Goal: Check status: Verify the current state of an ongoing process or item

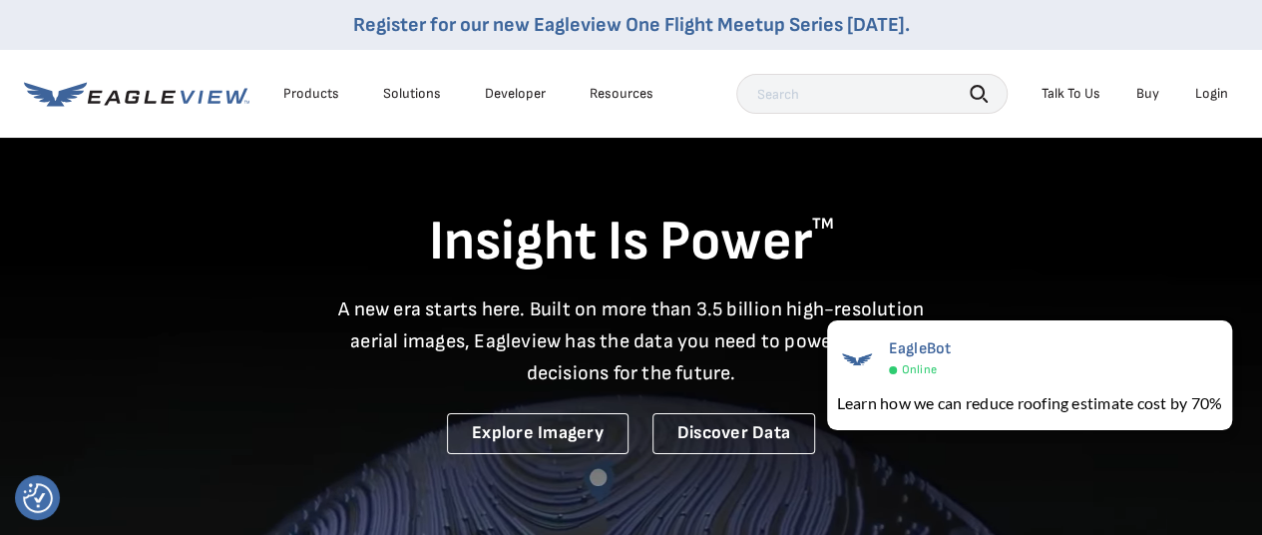
click at [1211, 87] on div "Login" at bounding box center [1211, 94] width 33 height 18
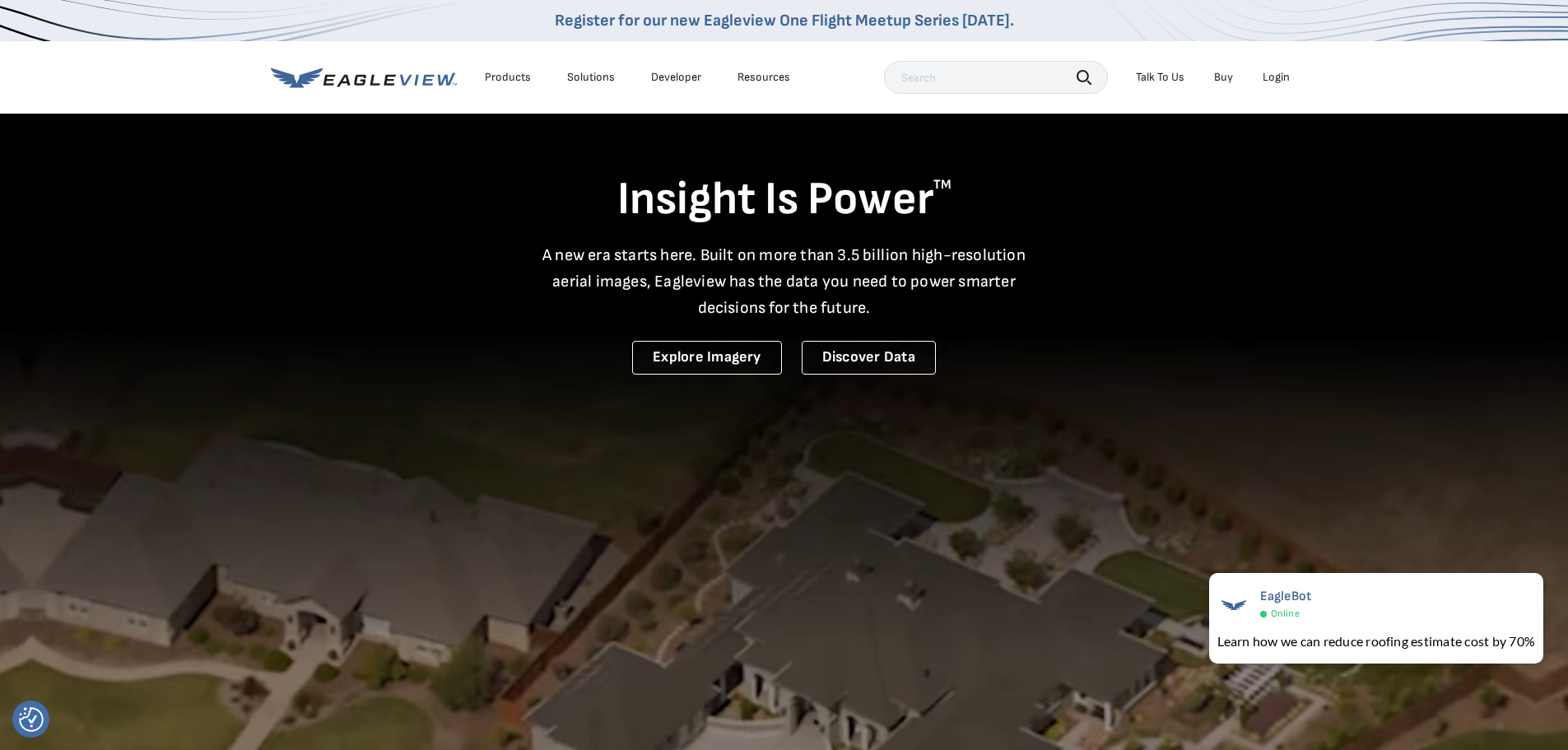
click at [1040, 73] on div "Login" at bounding box center [1276, 78] width 27 height 15
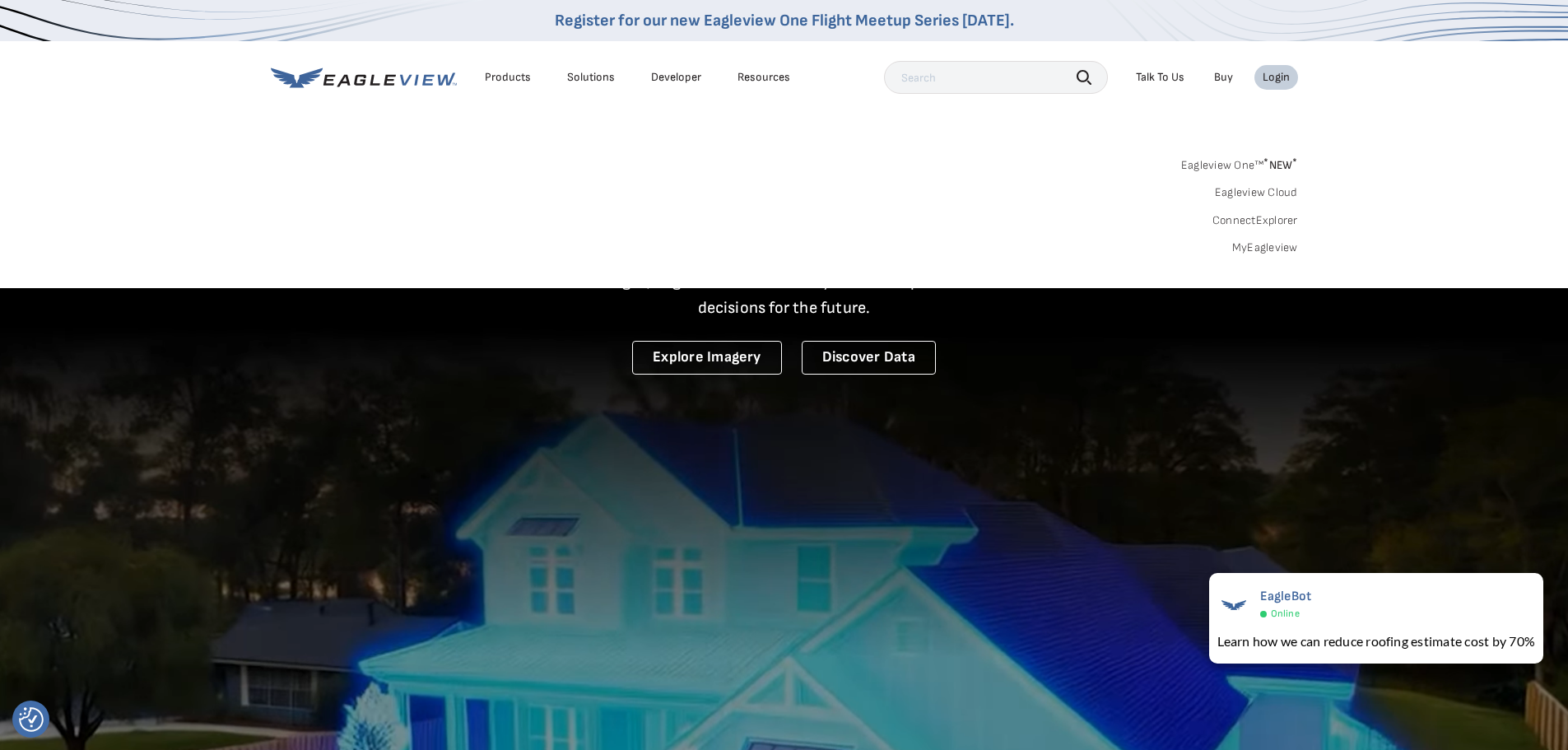
click at [1040, 169] on link "Eagleview One™ * NEW *" at bounding box center [1240, 163] width 117 height 19
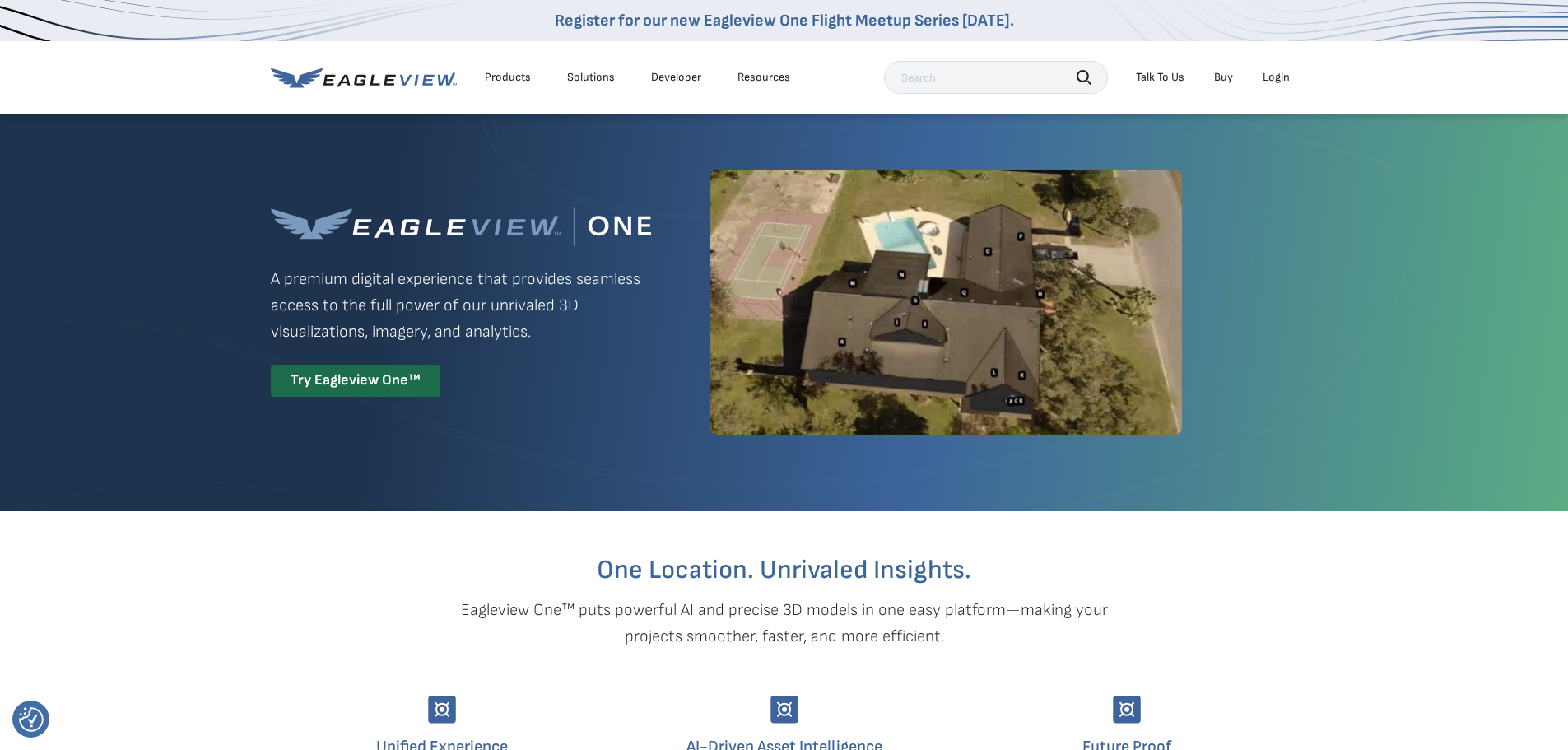
click at [1286, 83] on div "Login" at bounding box center [1276, 78] width 27 height 15
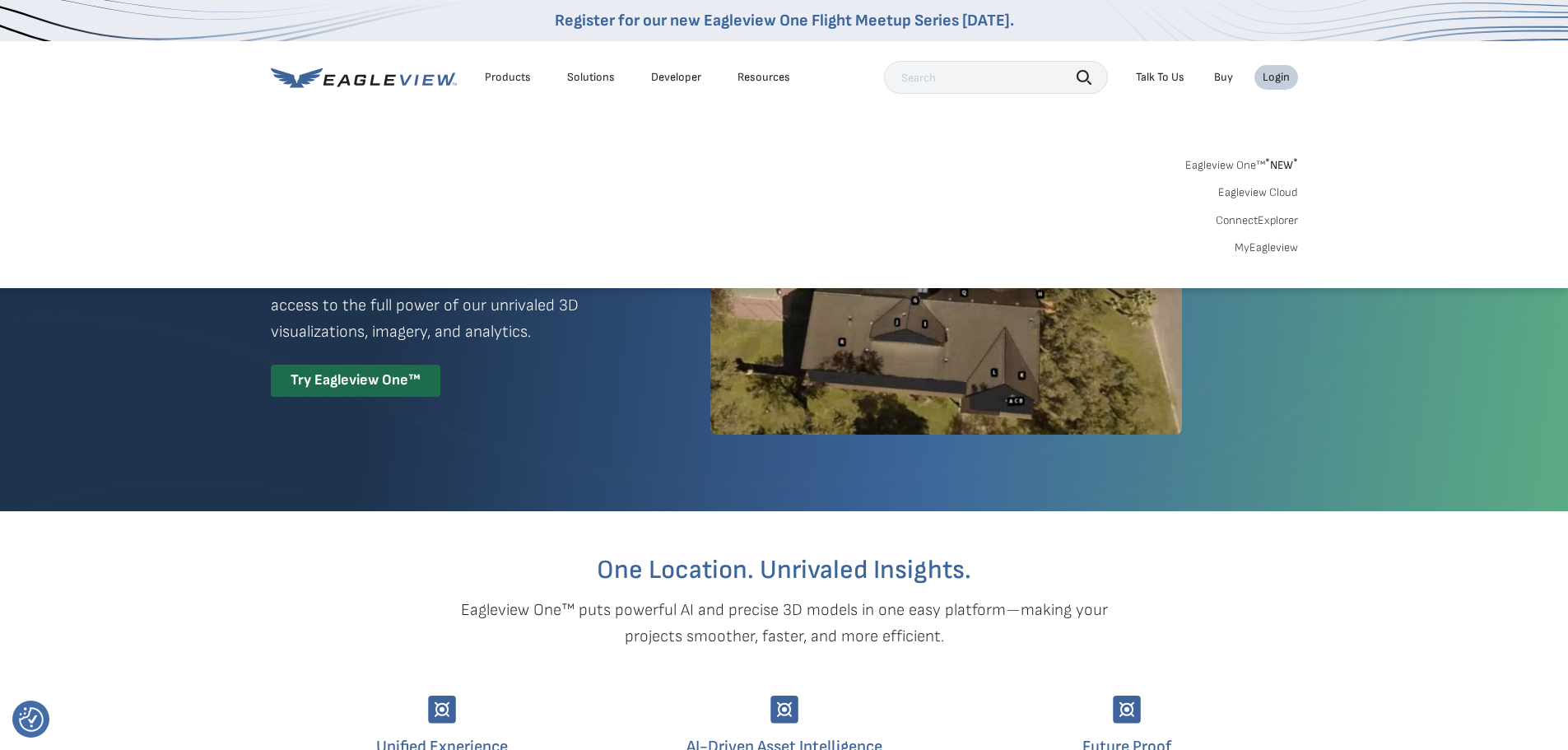
click at [1270, 248] on link "MyEagleview" at bounding box center [1266, 248] width 64 height 15
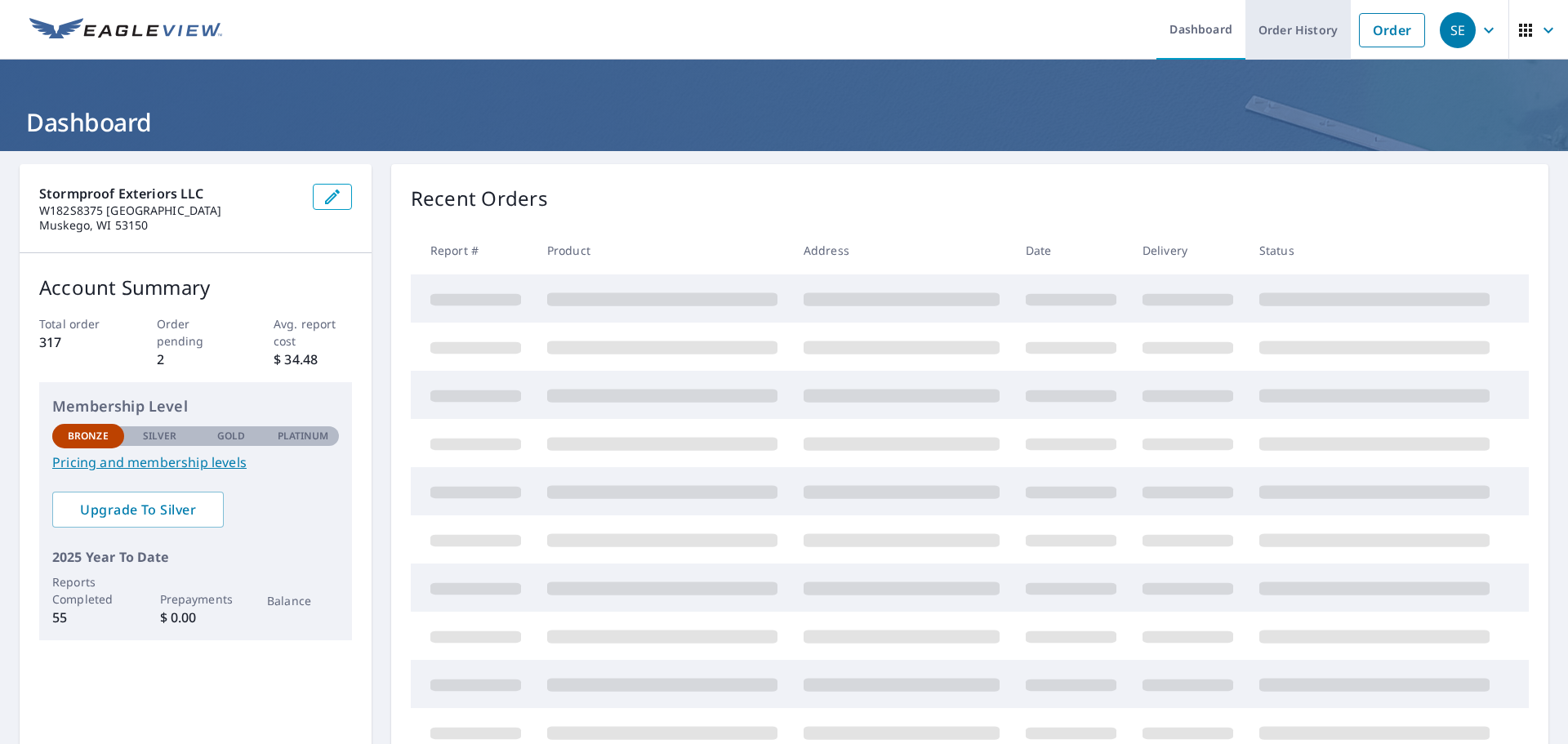
click at [1316, 30] on link "Order History" at bounding box center [1298, 29] width 106 height 60
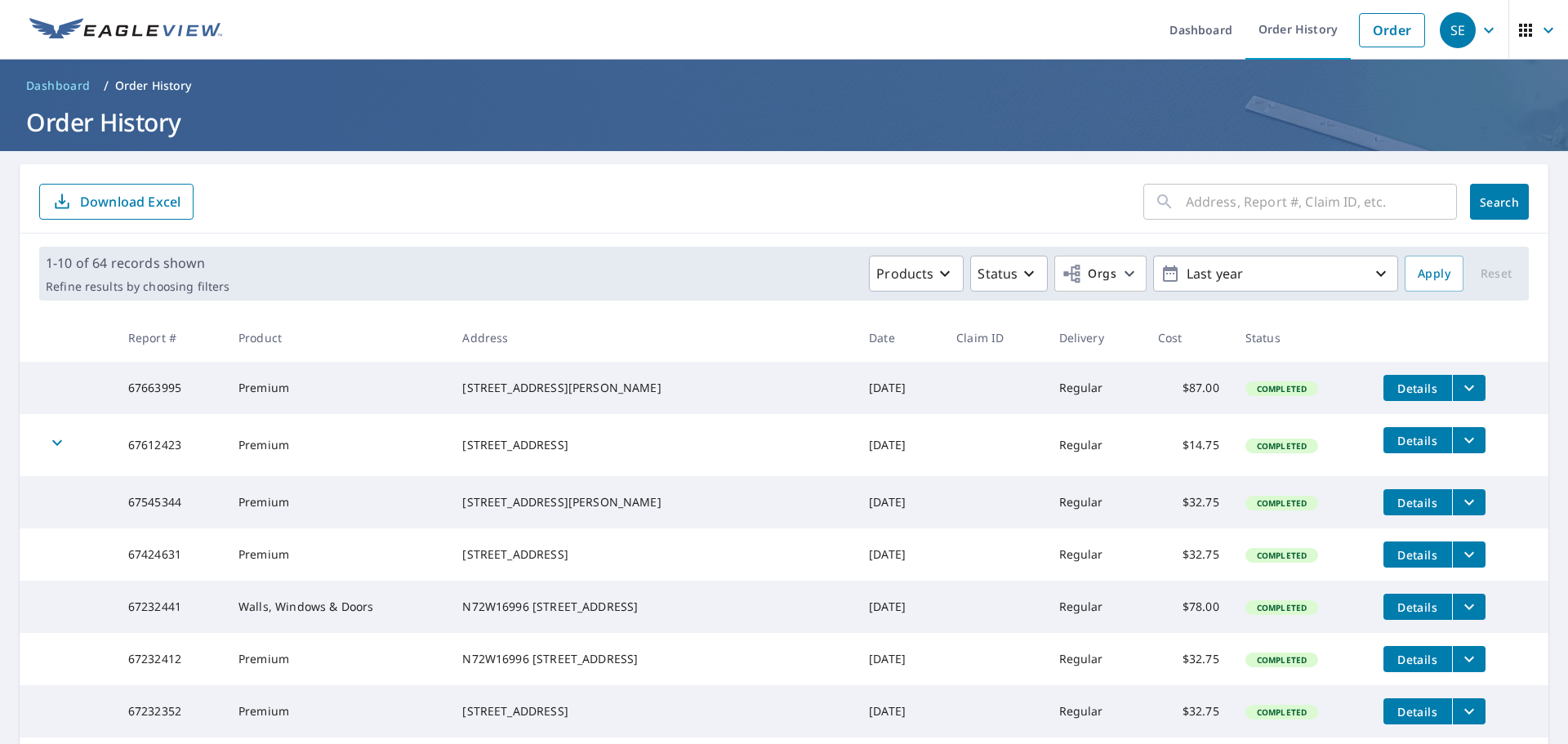
click at [1266, 209] on input "text" at bounding box center [1321, 202] width 271 height 46
type input "1616"
click button "Search" at bounding box center [1499, 202] width 59 height 36
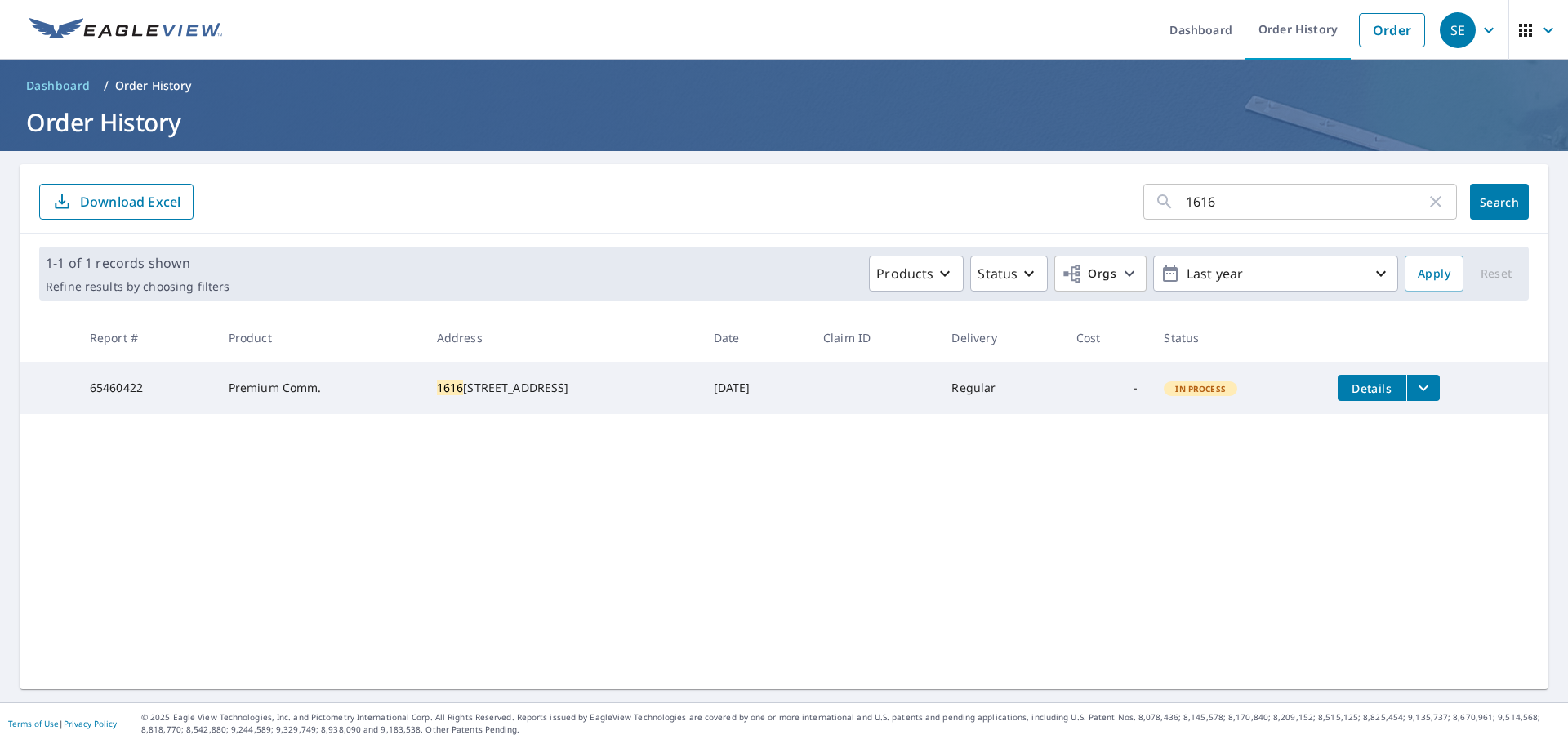
click at [1360, 373] on td "Details" at bounding box center [1436, 388] width 223 height 52
click at [1361, 391] on span "Details" at bounding box center [1372, 388] width 49 height 16
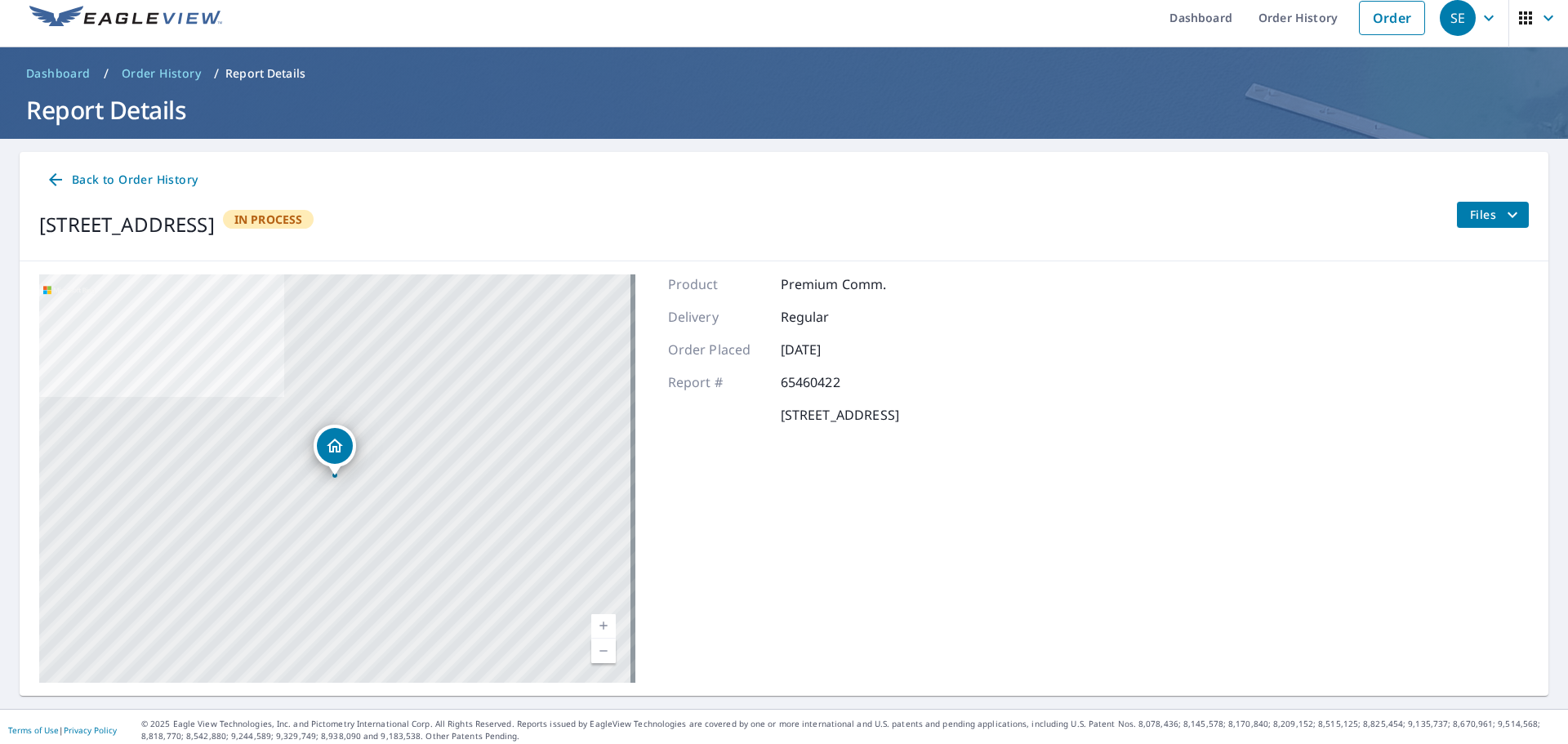
scroll to position [19, 0]
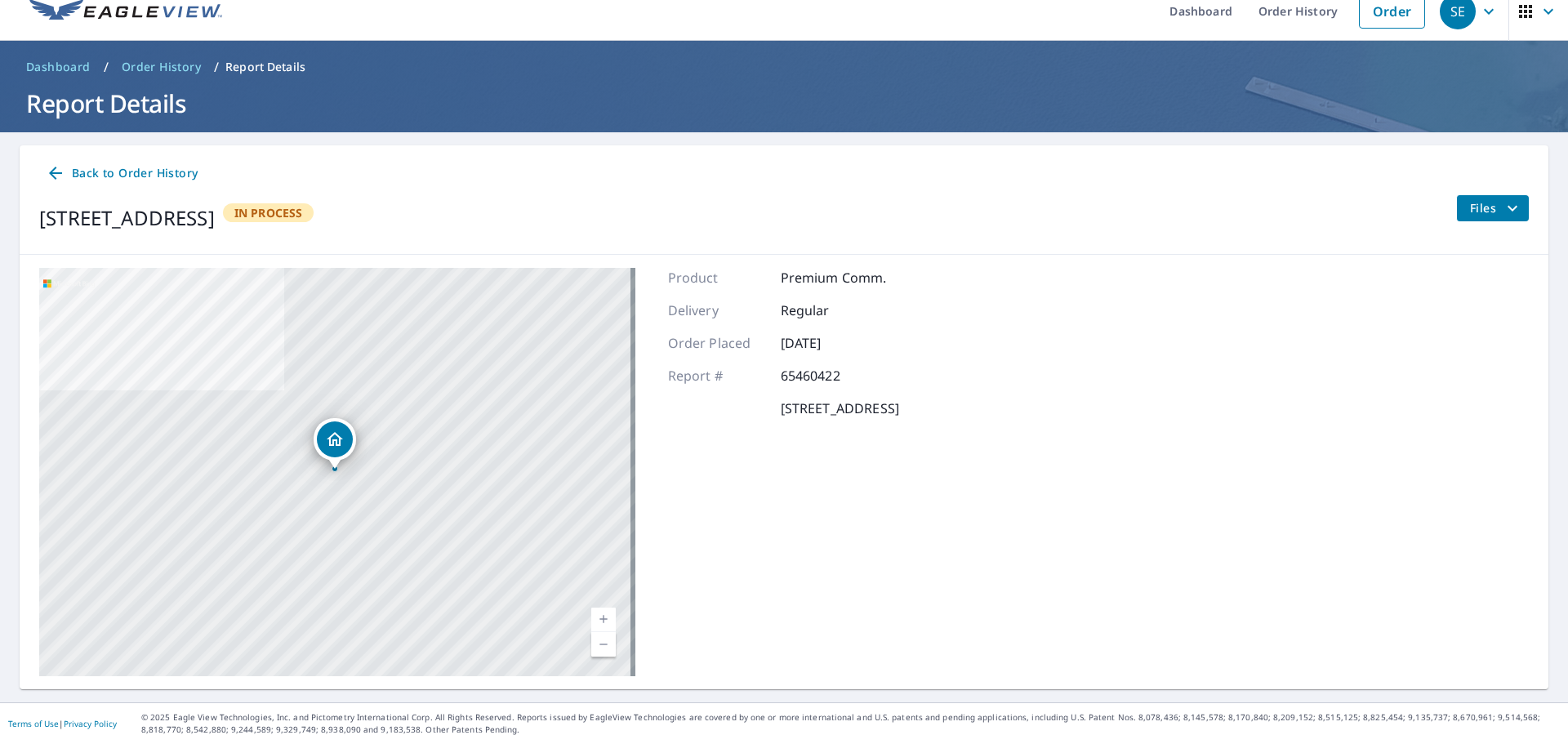
click at [1470, 211] on span "Files" at bounding box center [1496, 208] width 52 height 20
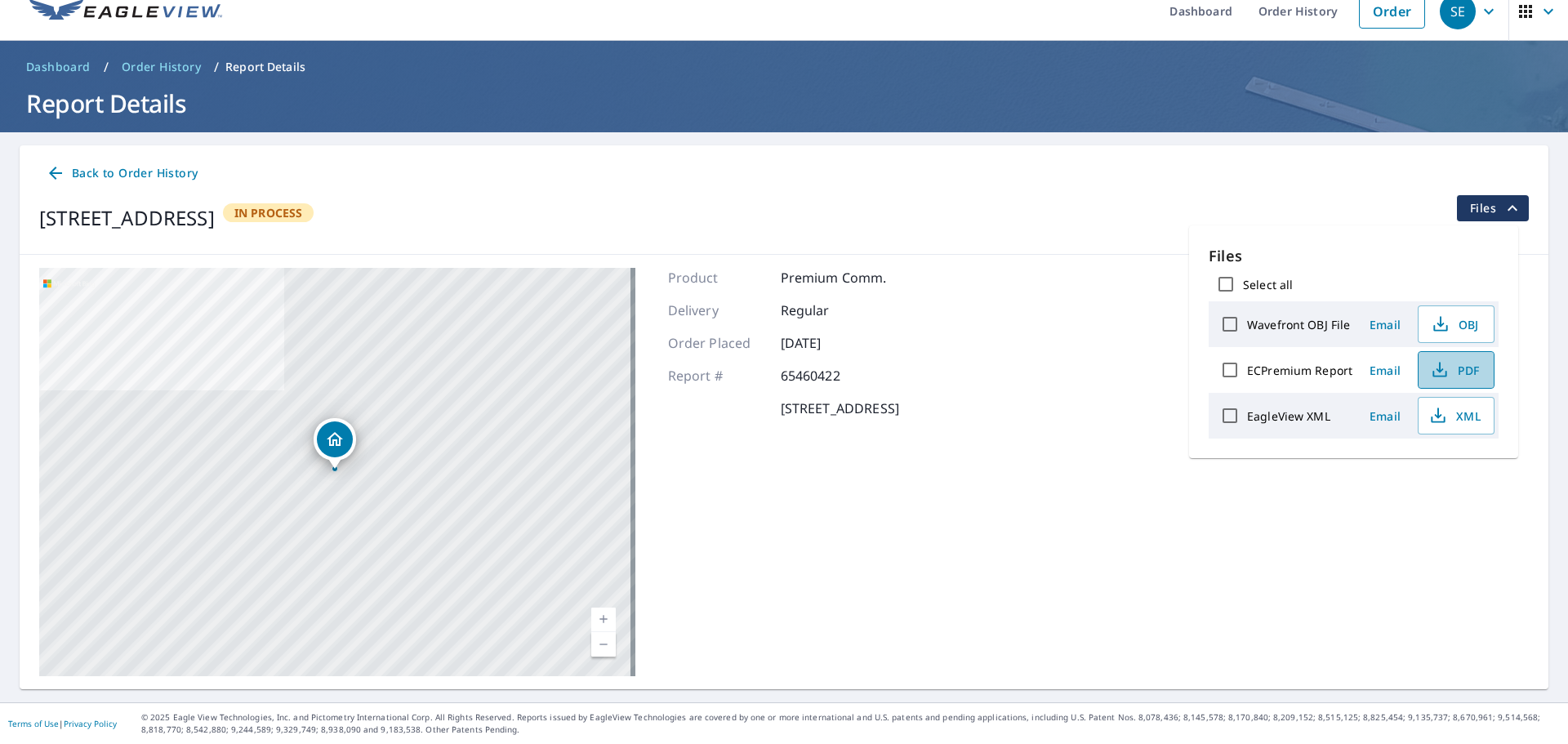
click at [1467, 371] on span "PDF" at bounding box center [1454, 370] width 52 height 20
